Goal: Task Accomplishment & Management: Manage account settings

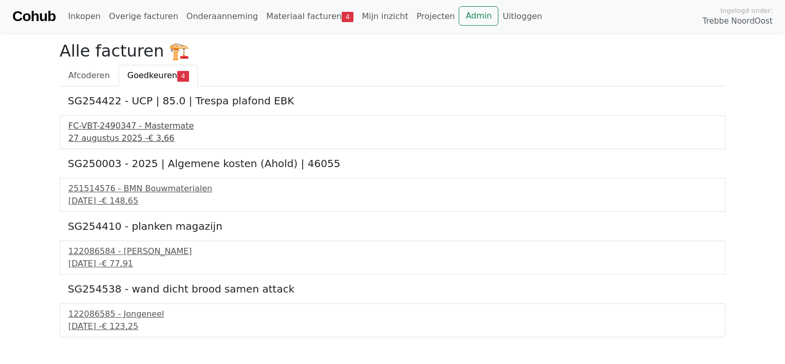
click at [93, 141] on div "27 augustus 2025 - € 3,66" at bounding box center [392, 138] width 648 height 12
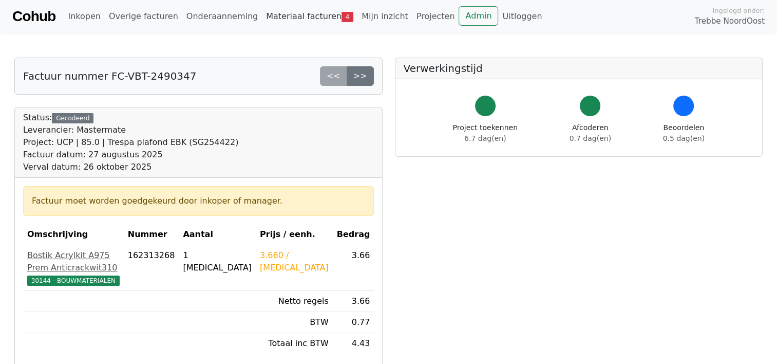
click at [282, 7] on link "Materiaal facturen 4" at bounding box center [310, 16] width 96 height 21
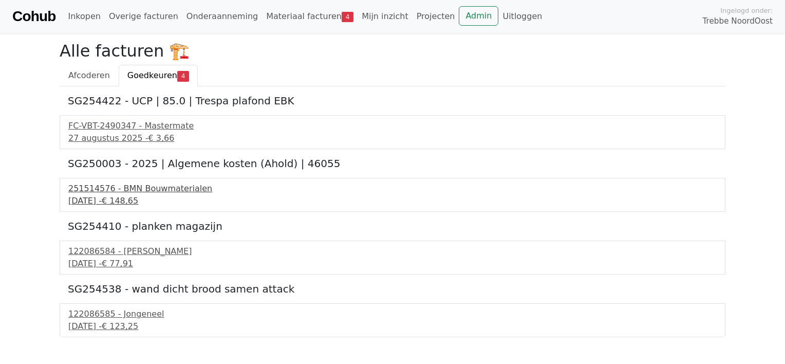
click at [85, 201] on div "2 september 2025 - € 148,65" at bounding box center [392, 201] width 648 height 12
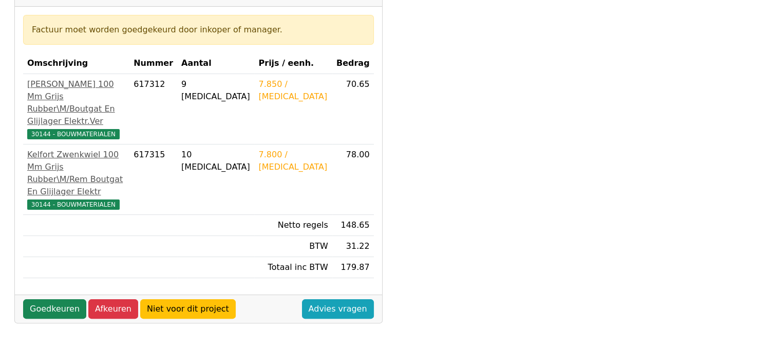
scroll to position [183, 0]
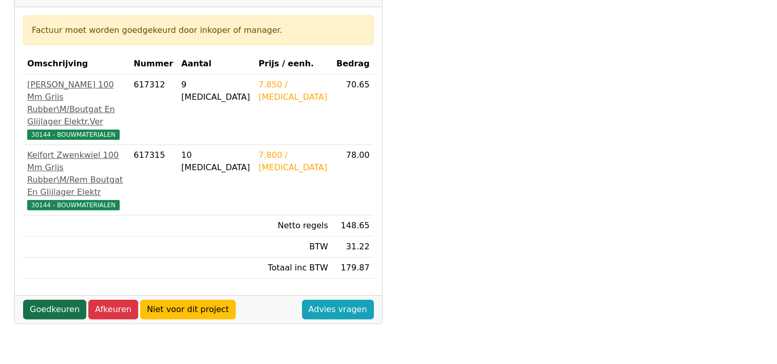
click at [44, 299] on link "Goedkeuren" at bounding box center [54, 309] width 63 height 20
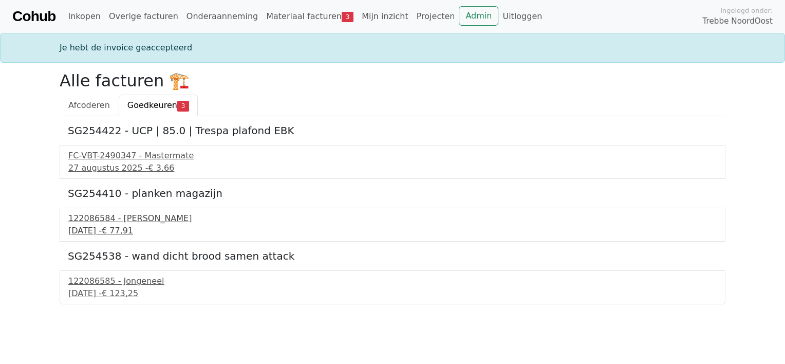
click at [95, 230] on div "3 september 2025 - € 77,91" at bounding box center [392, 230] width 648 height 12
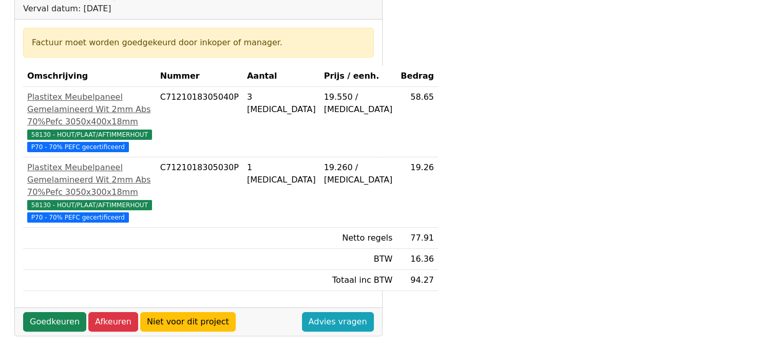
scroll to position [159, 0]
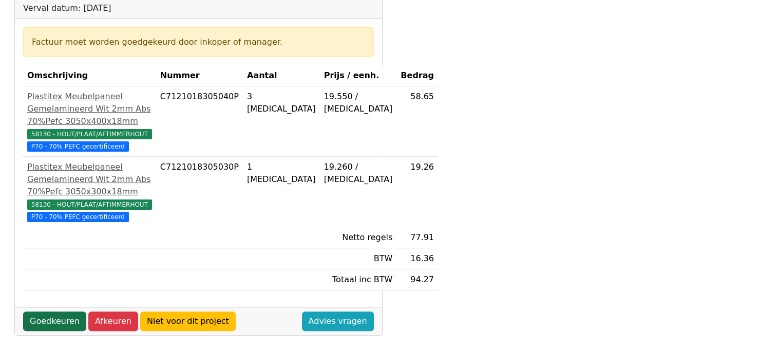
click at [49, 331] on link "Goedkeuren" at bounding box center [54, 321] width 63 height 20
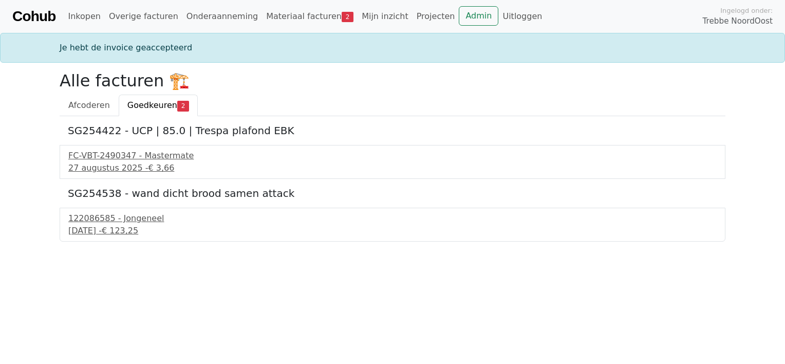
click at [97, 232] on div "[DATE] - € 123,25" at bounding box center [392, 230] width 648 height 12
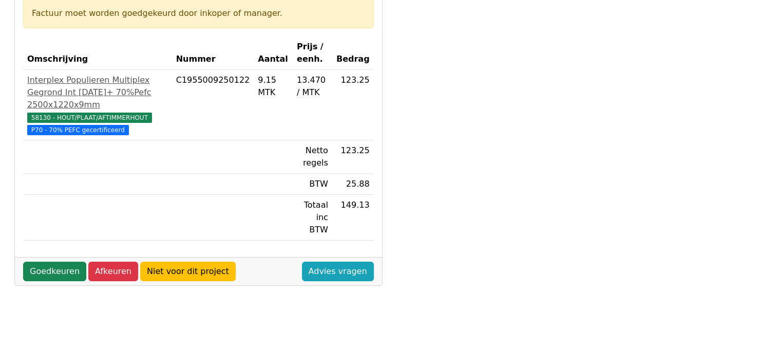
scroll to position [189, 0]
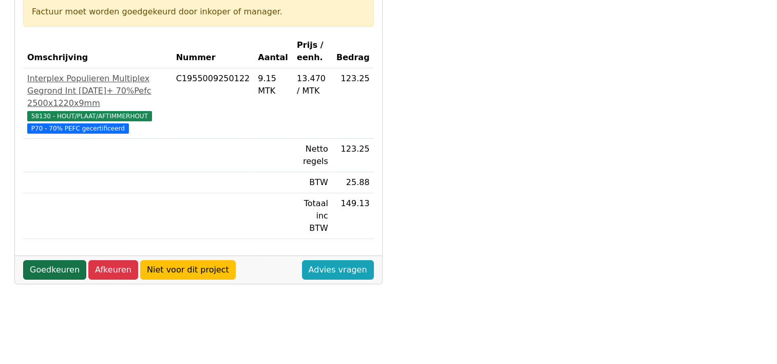
click at [45, 260] on link "Goedkeuren" at bounding box center [54, 270] width 63 height 20
